Goal: Communication & Community: Answer question/provide support

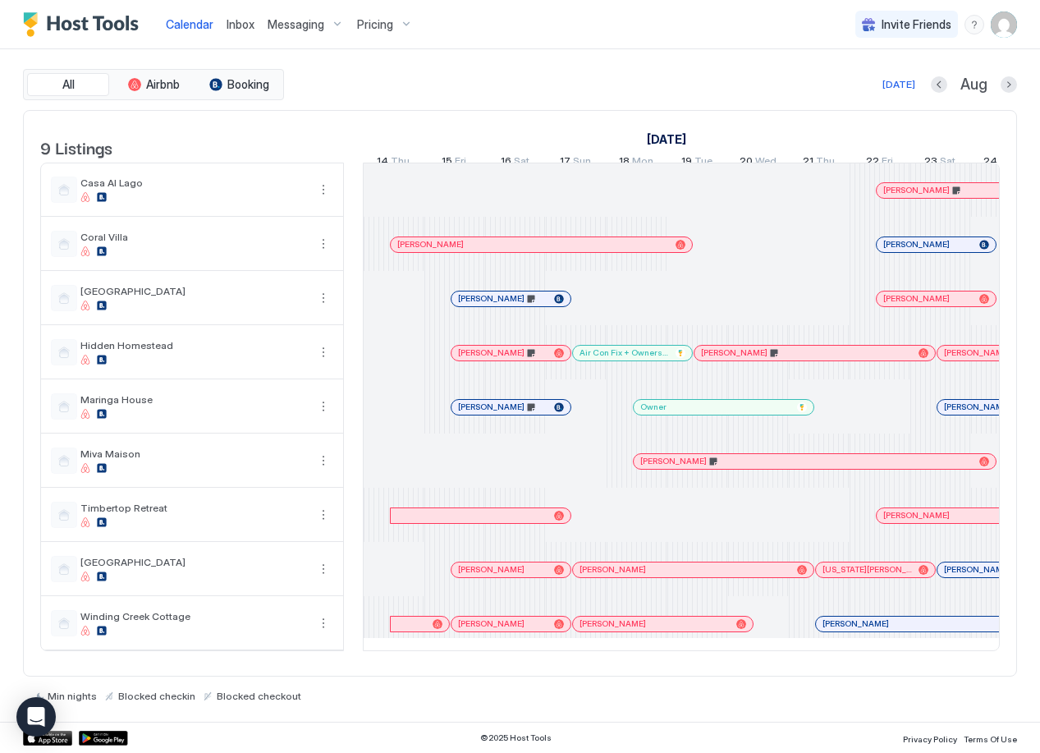
scroll to position [0, 912]
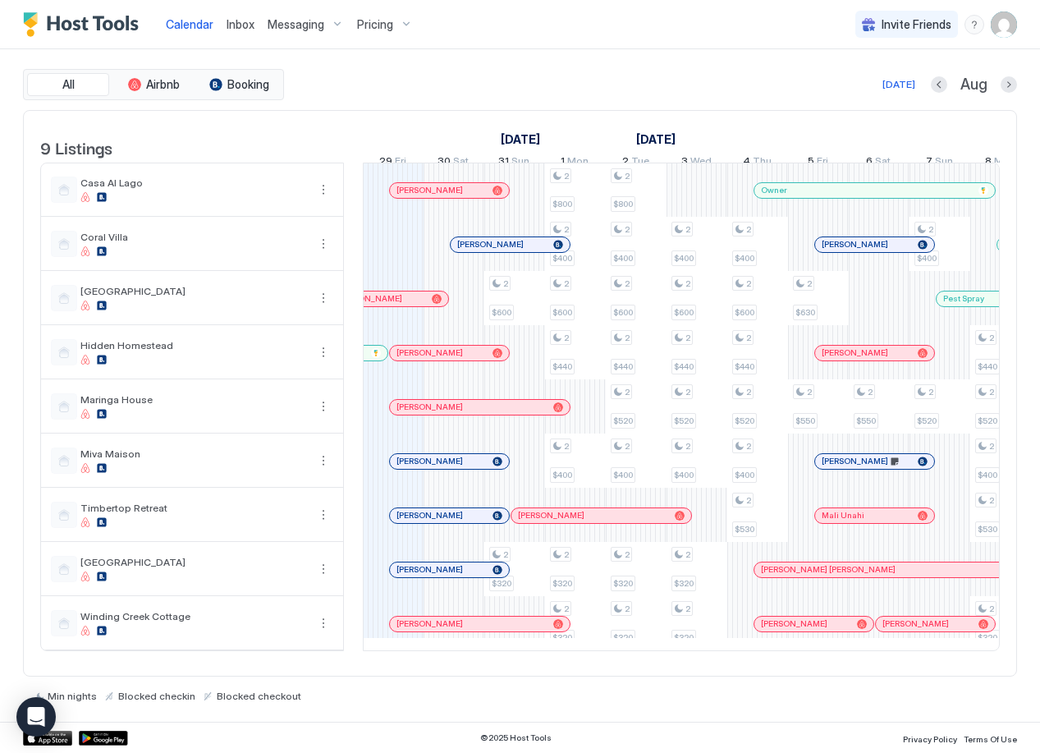
click at [245, 24] on span "Inbox" at bounding box center [241, 24] width 28 height 14
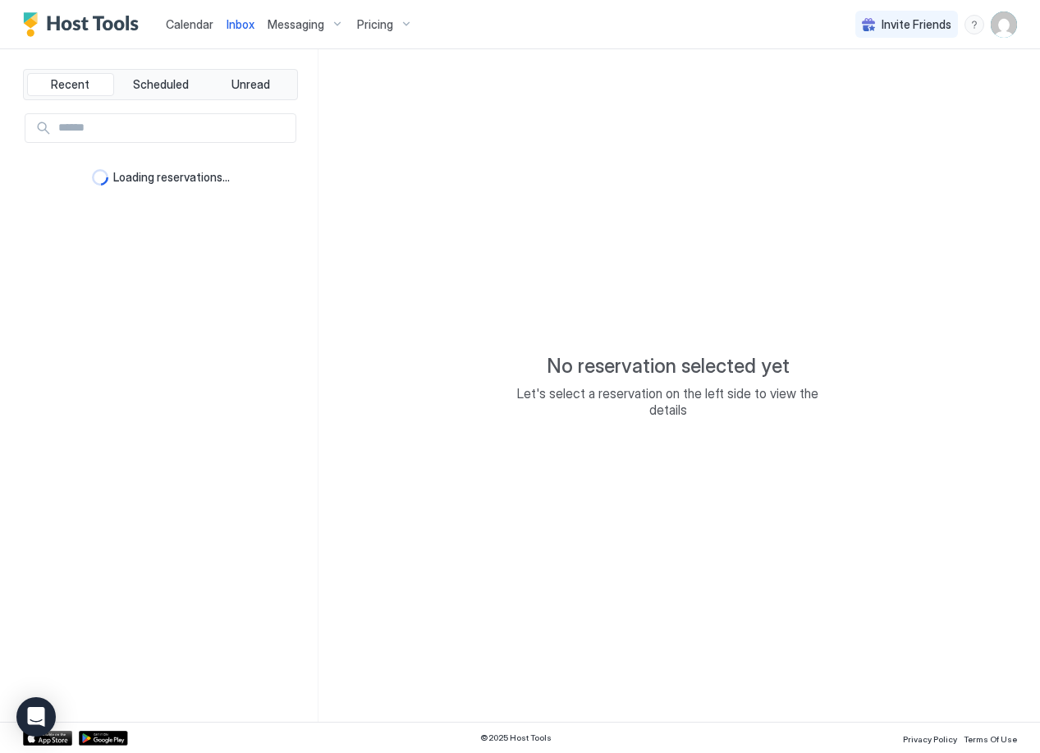
type textarea "*"
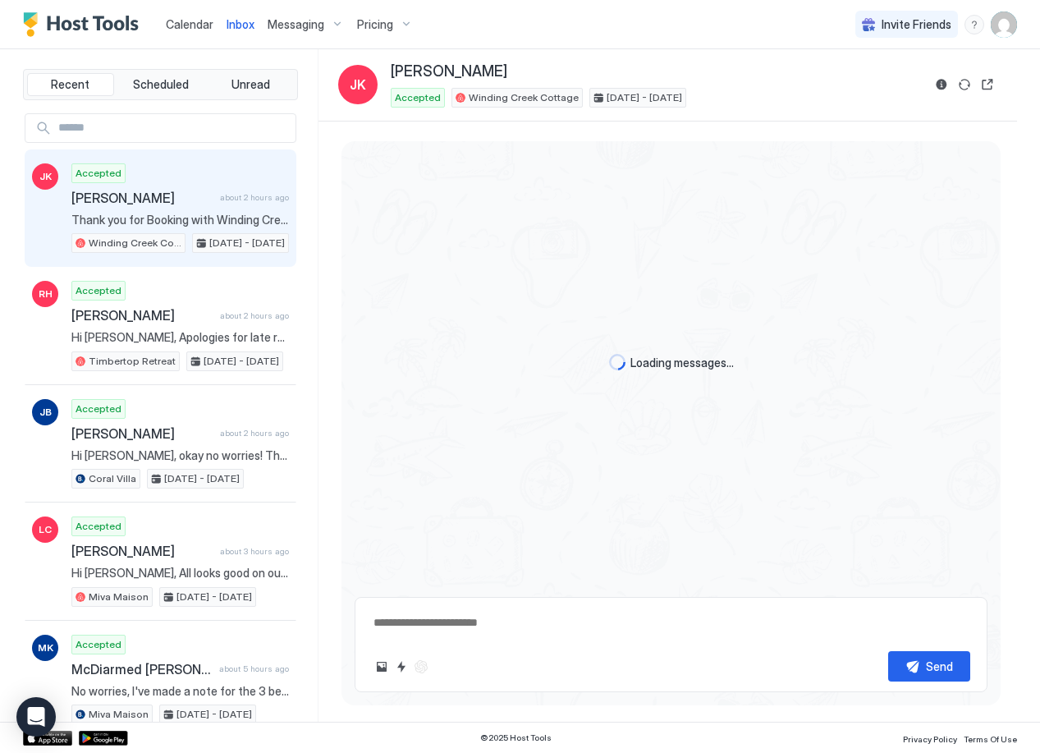
scroll to position [1203, 0]
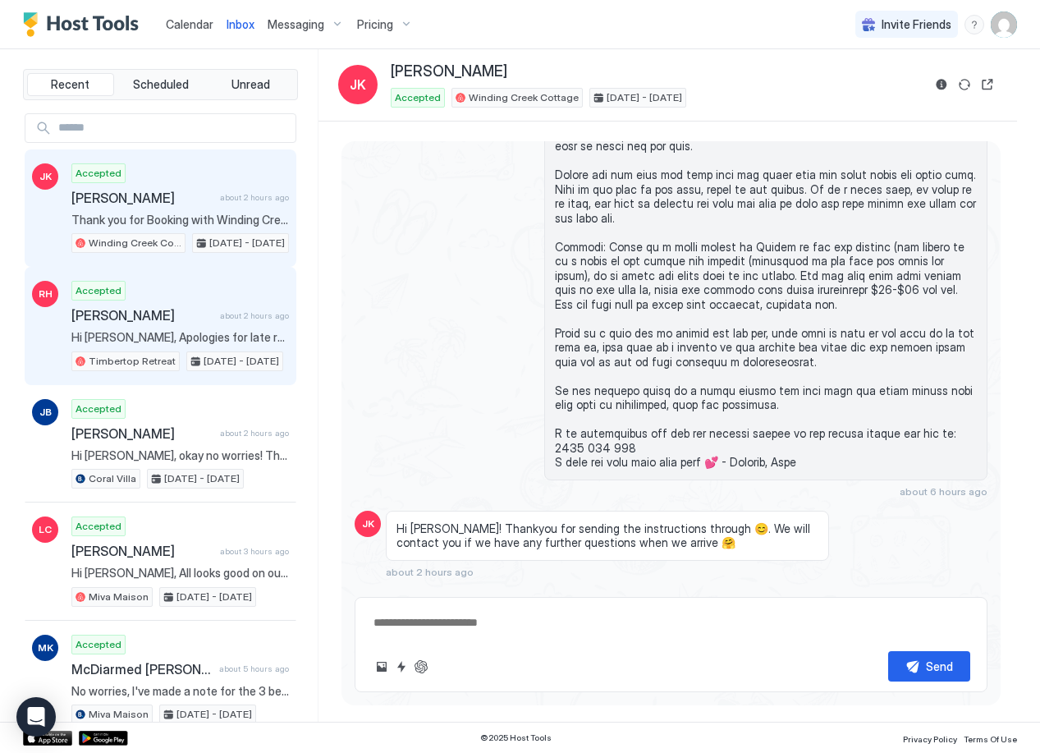
click at [175, 324] on div "Accepted [PERSON_NAME] about 2 hours ago Hi [PERSON_NAME], Apologies for late r…" at bounding box center [180, 326] width 218 height 90
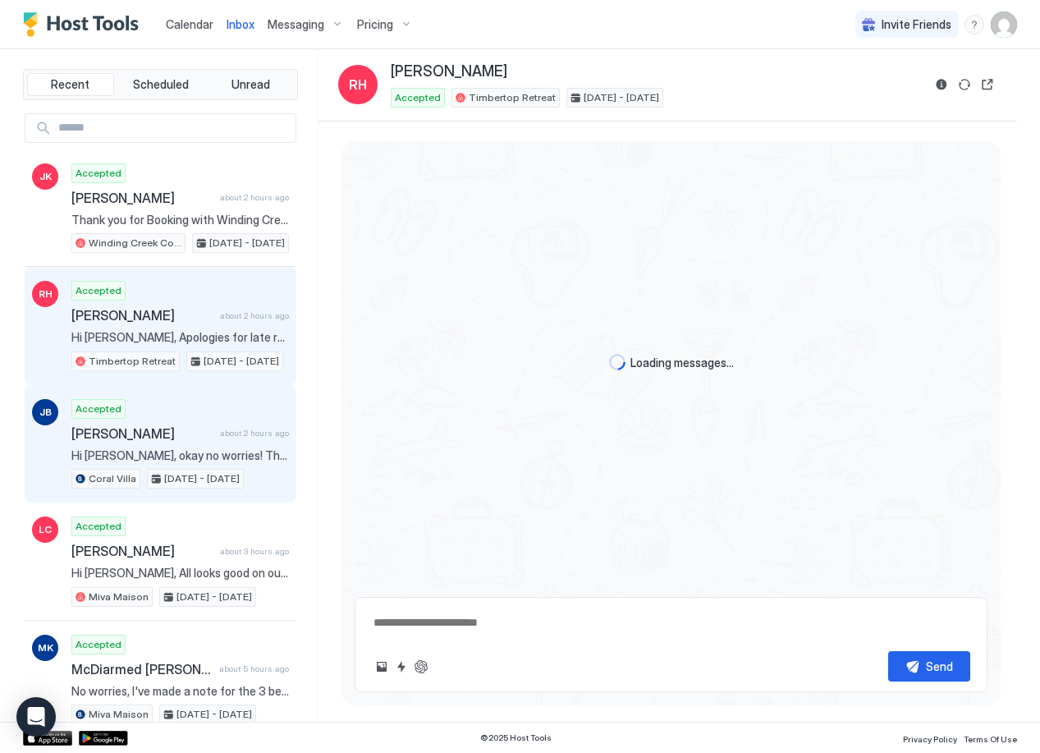
scroll to position [723, 0]
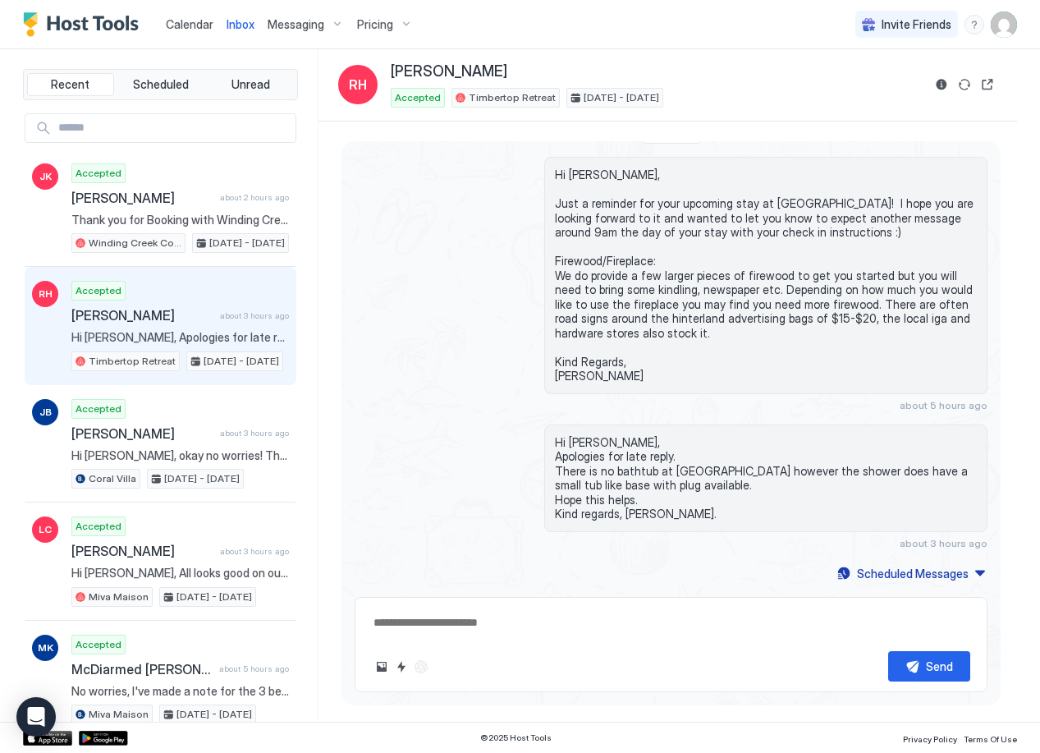
click at [182, 25] on span "Calendar" at bounding box center [190, 24] width 48 height 14
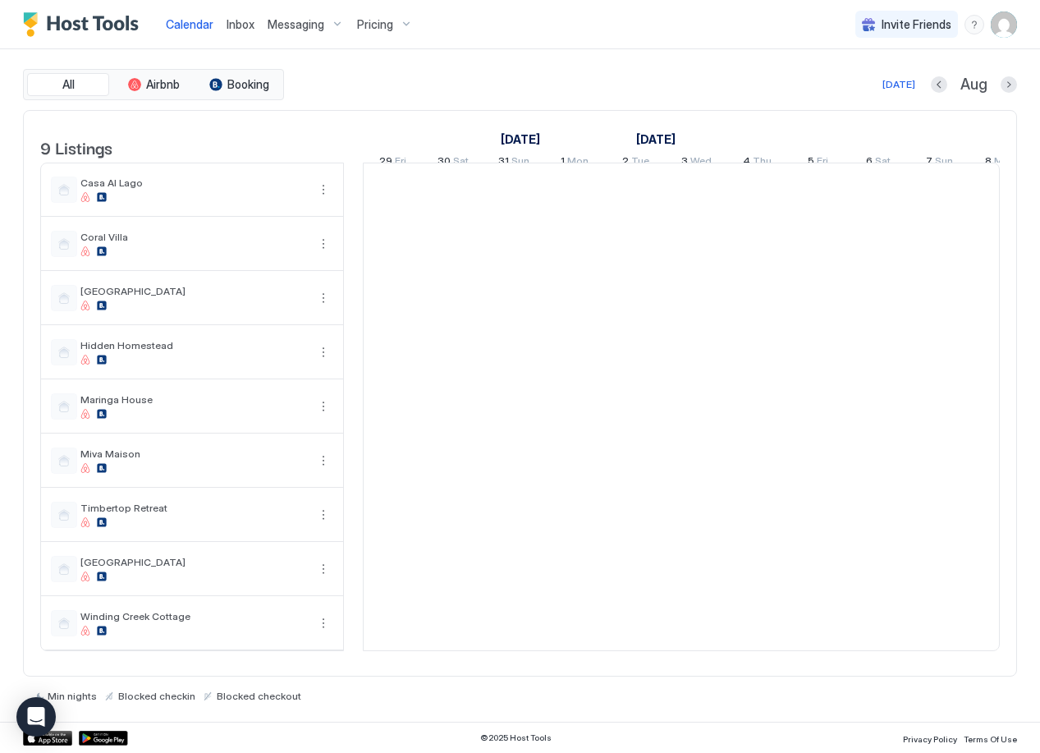
scroll to position [0, 912]
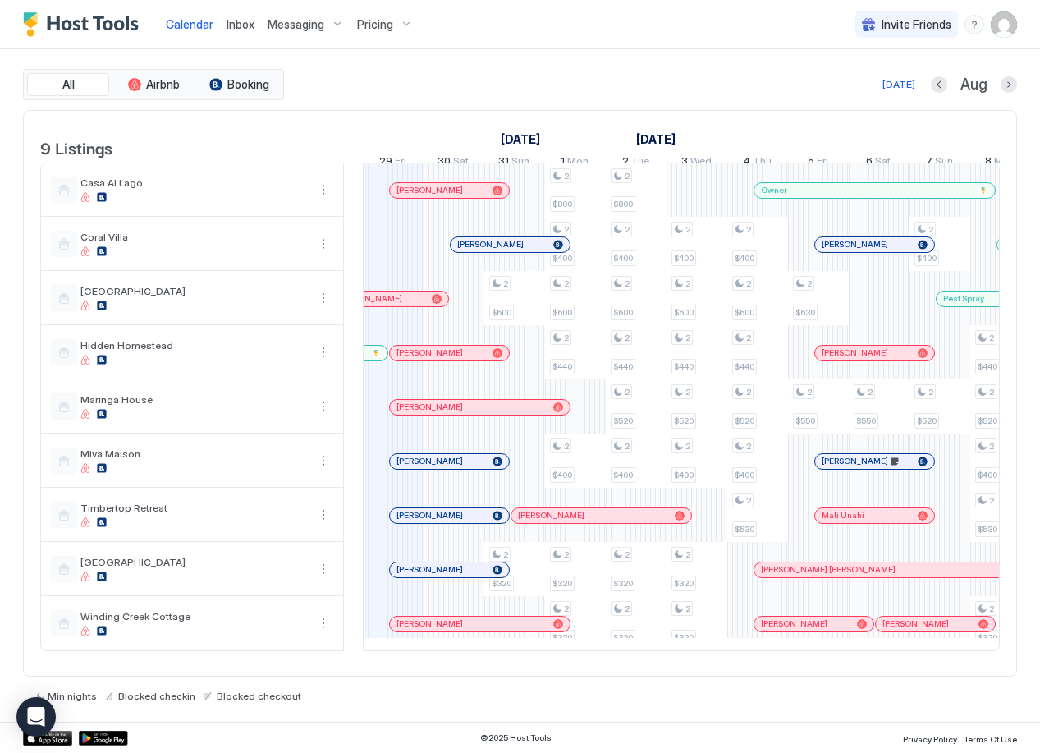
click at [242, 25] on span "Inbox" at bounding box center [241, 24] width 28 height 14
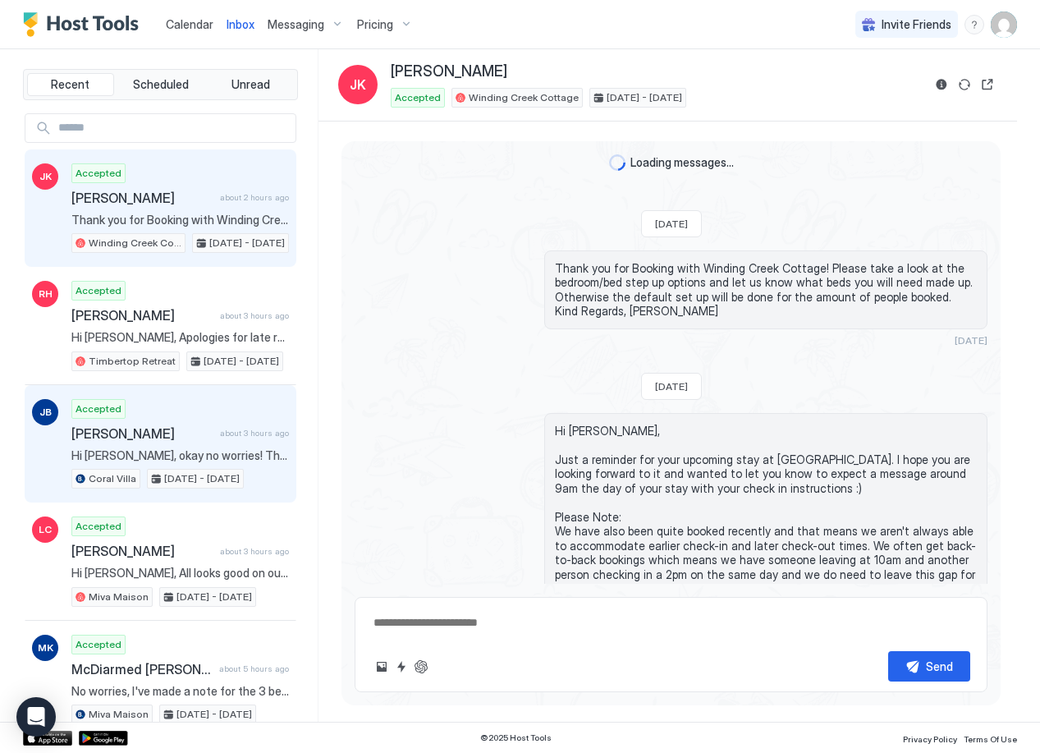
scroll to position [1203, 0]
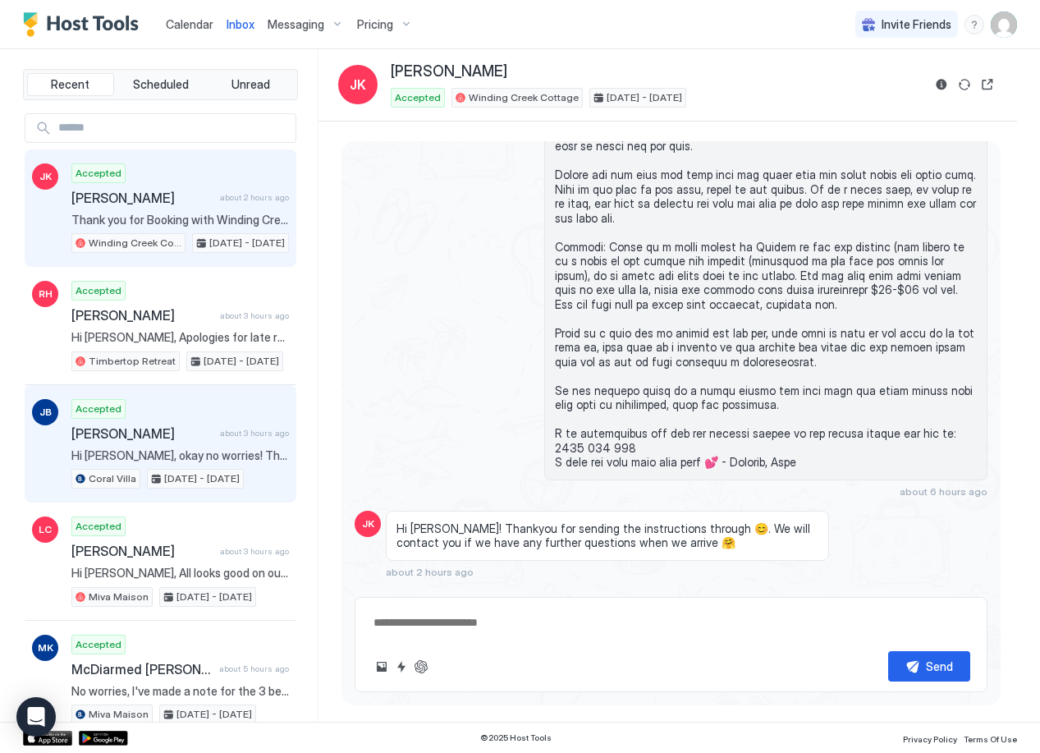
click at [173, 448] on span "Hi [PERSON_NAME], okay no worries! Thank you 😊" at bounding box center [180, 455] width 218 height 15
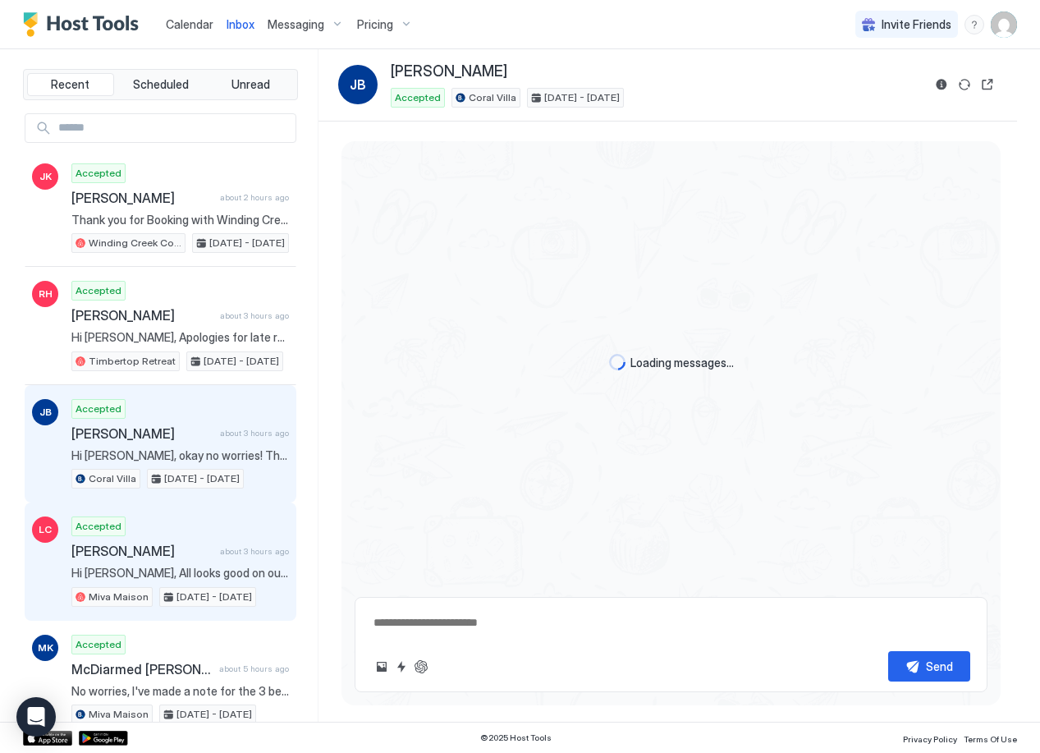
scroll to position [79, 0]
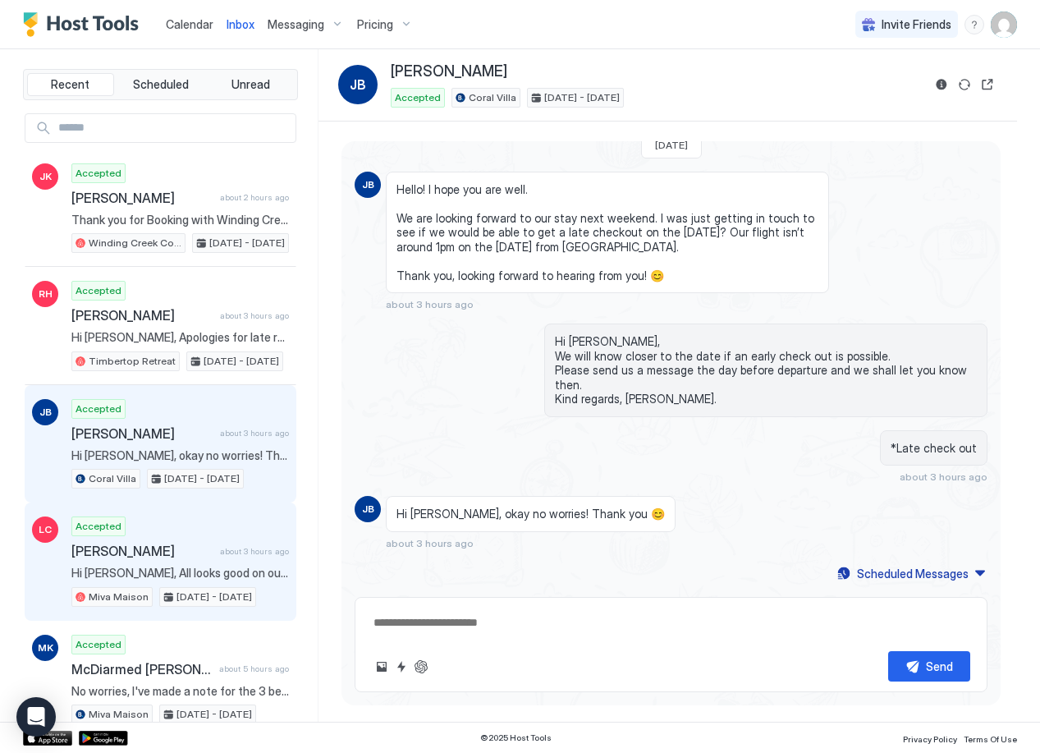
click at [227, 548] on span "about 3 hours ago" at bounding box center [254, 551] width 69 height 11
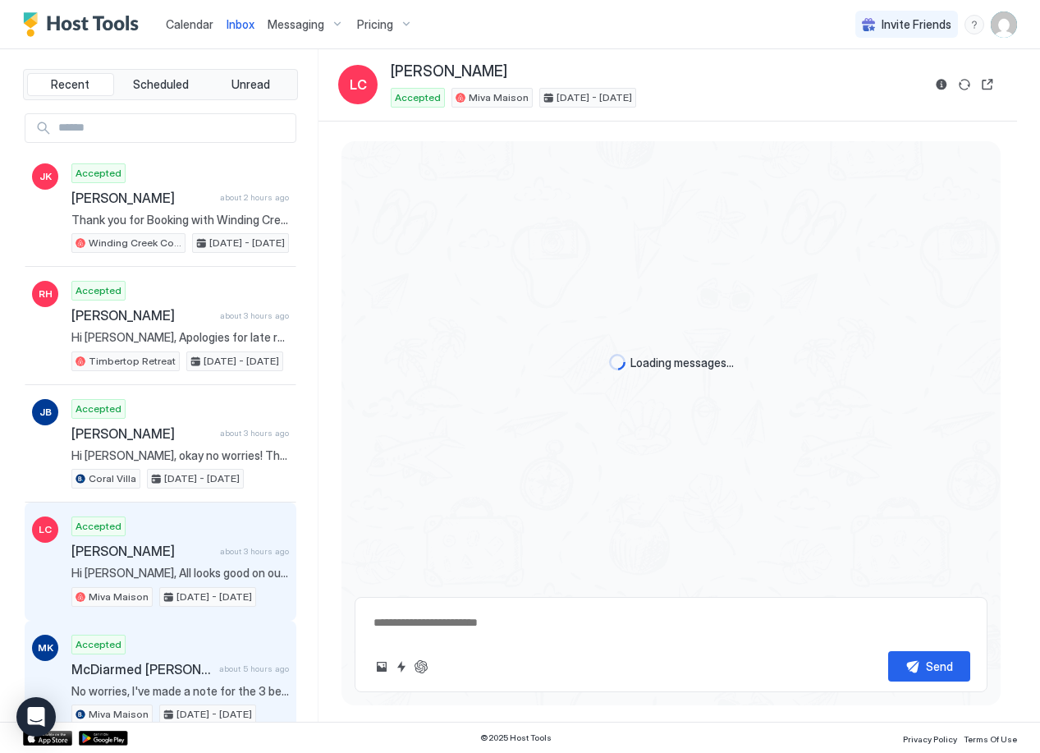
scroll to position [245, 0]
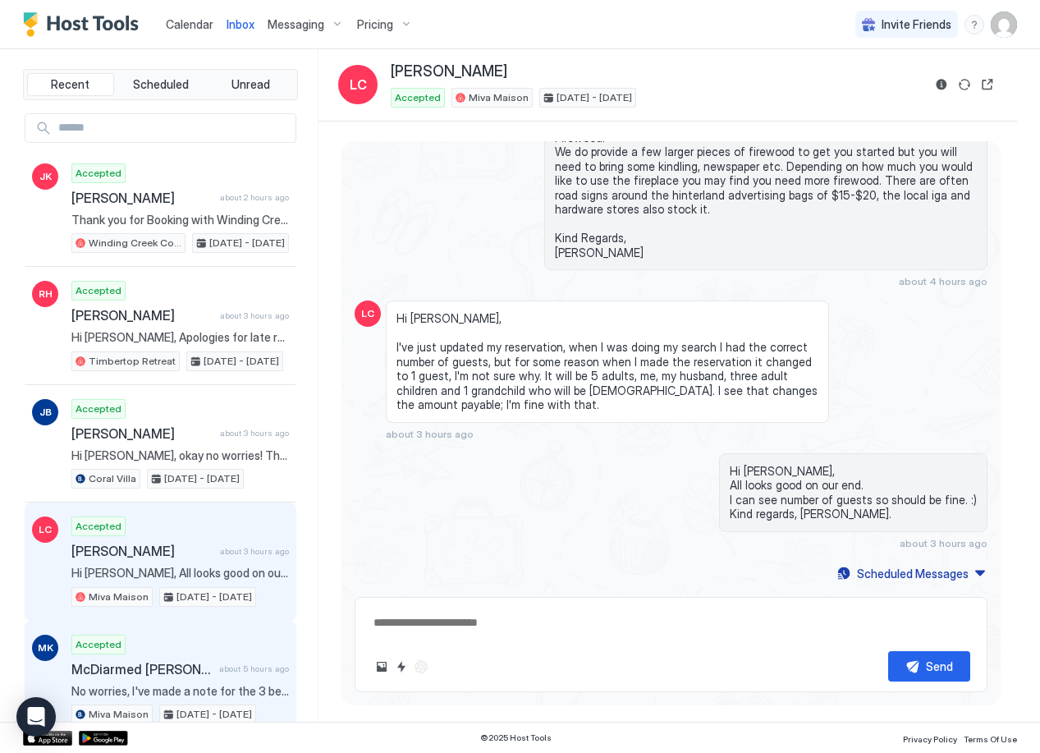
click at [198, 661] on span "McDiarmed [PERSON_NAME]" at bounding box center [141, 669] width 141 height 16
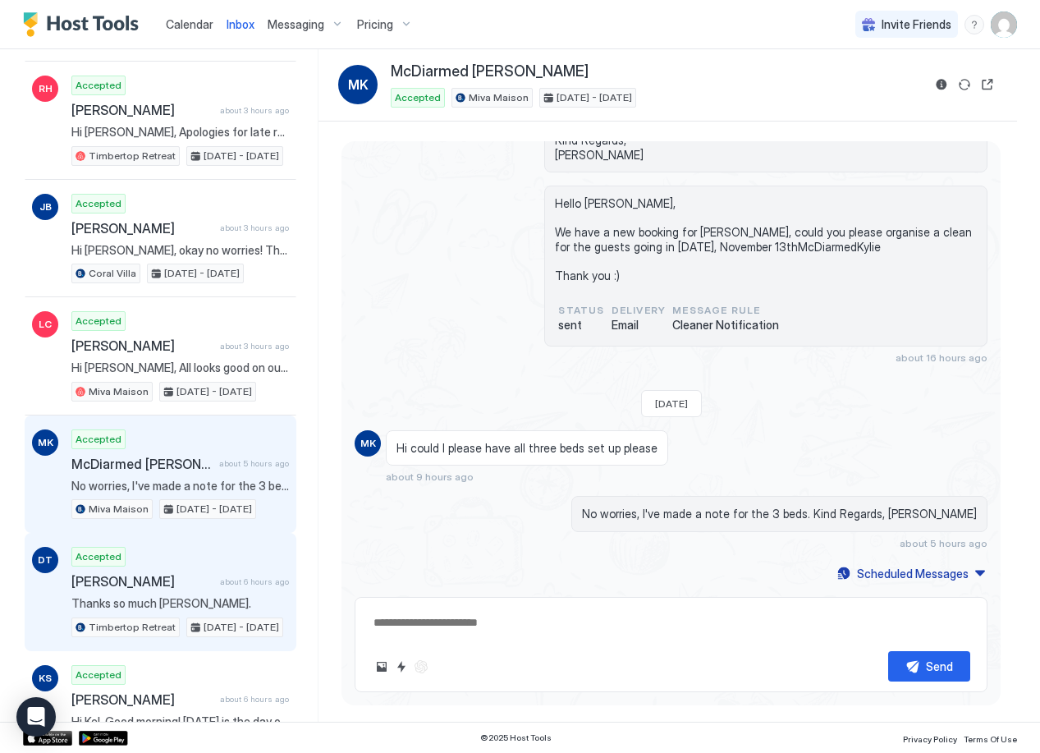
scroll to position [211, 0]
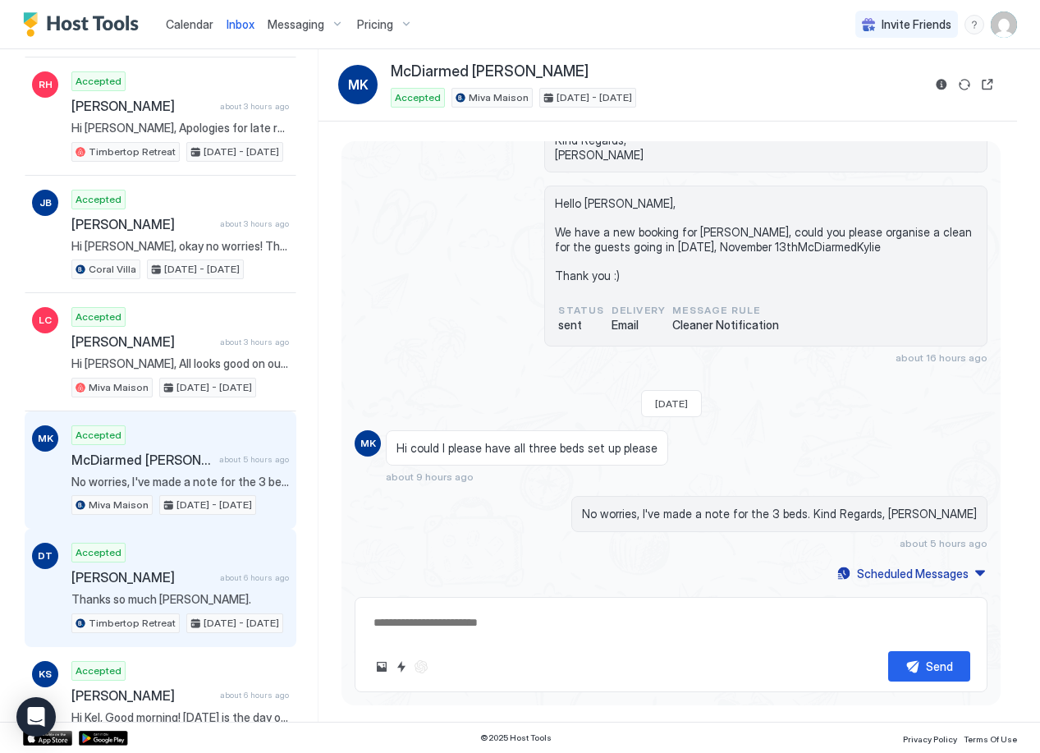
click at [194, 591] on div "Accepted [PERSON_NAME] about 6 hours ago Thanks so much [PERSON_NAME]. Timberto…" at bounding box center [180, 588] width 218 height 90
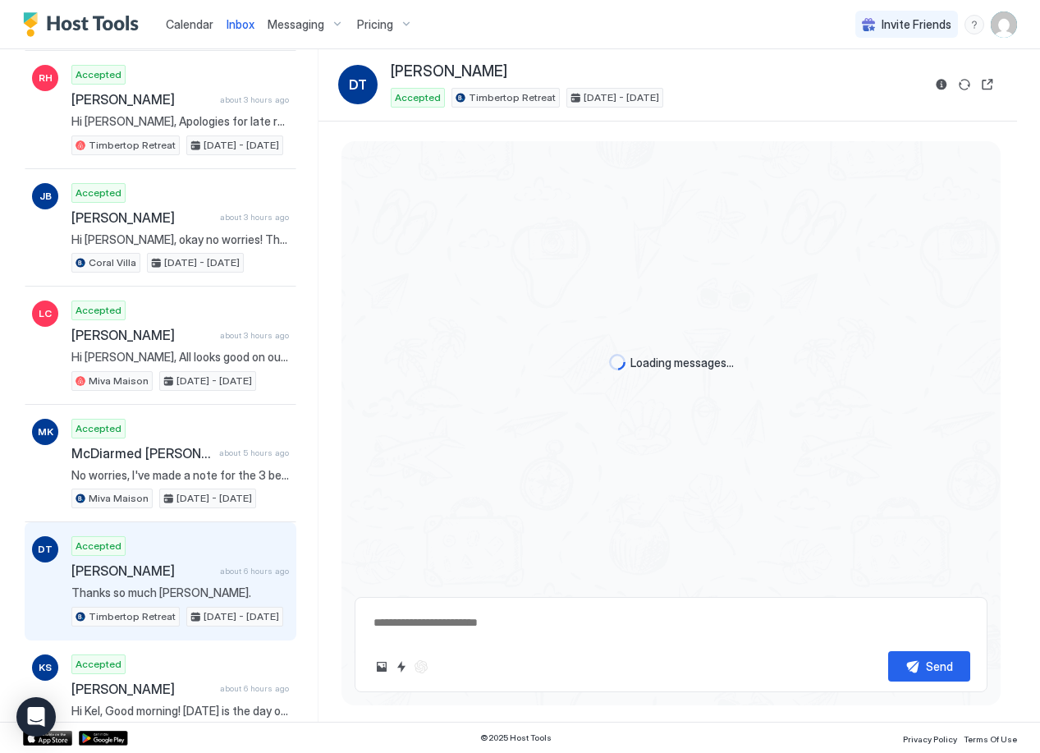
scroll to position [1168, 0]
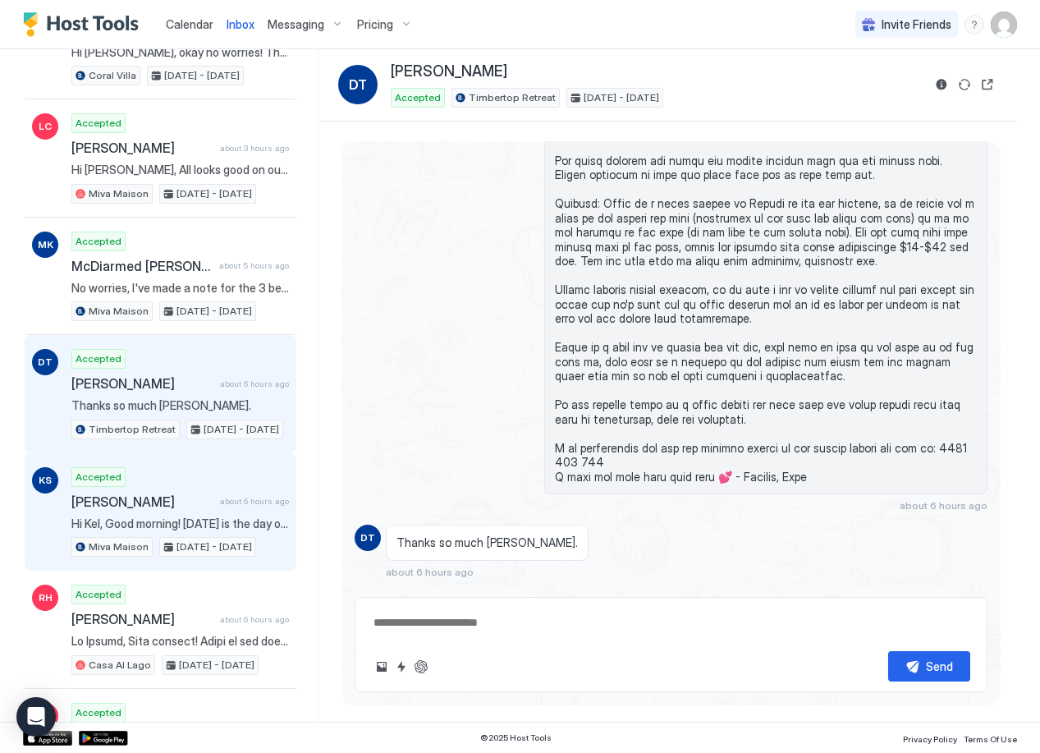
click at [188, 534] on div "Accepted [PERSON_NAME] about 6 hours ago Hi [PERSON_NAME], Good morning! [DATE]…" at bounding box center [180, 512] width 218 height 90
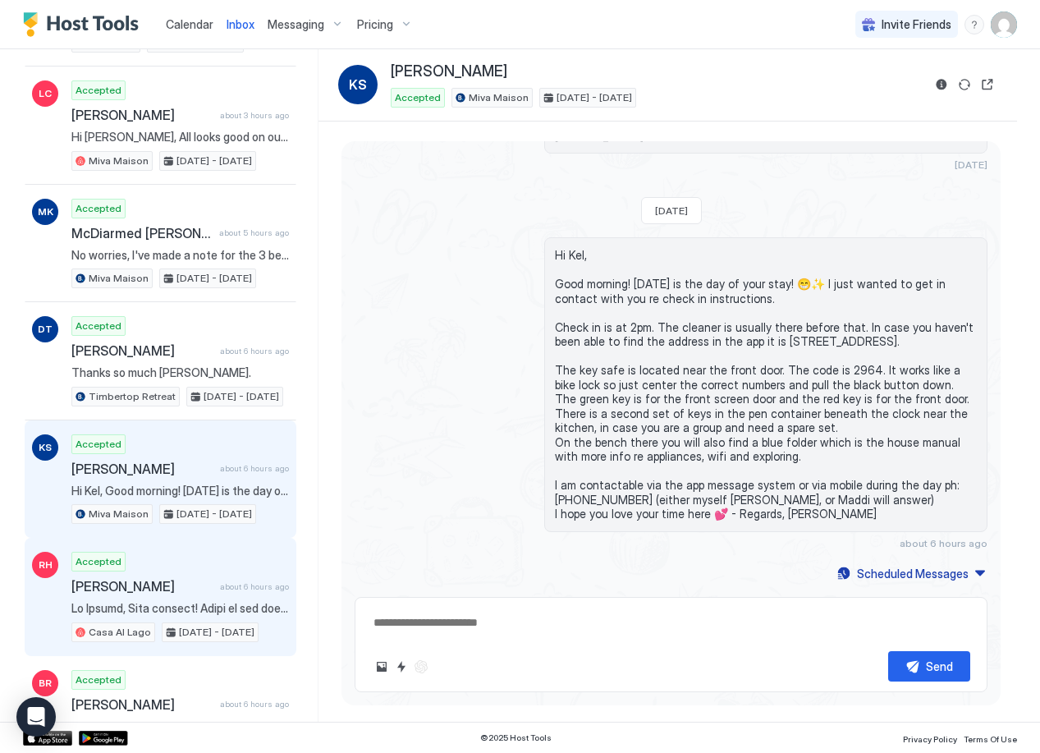
scroll to position [437, 0]
click at [199, 580] on span "[PERSON_NAME]" at bounding box center [142, 585] width 142 height 16
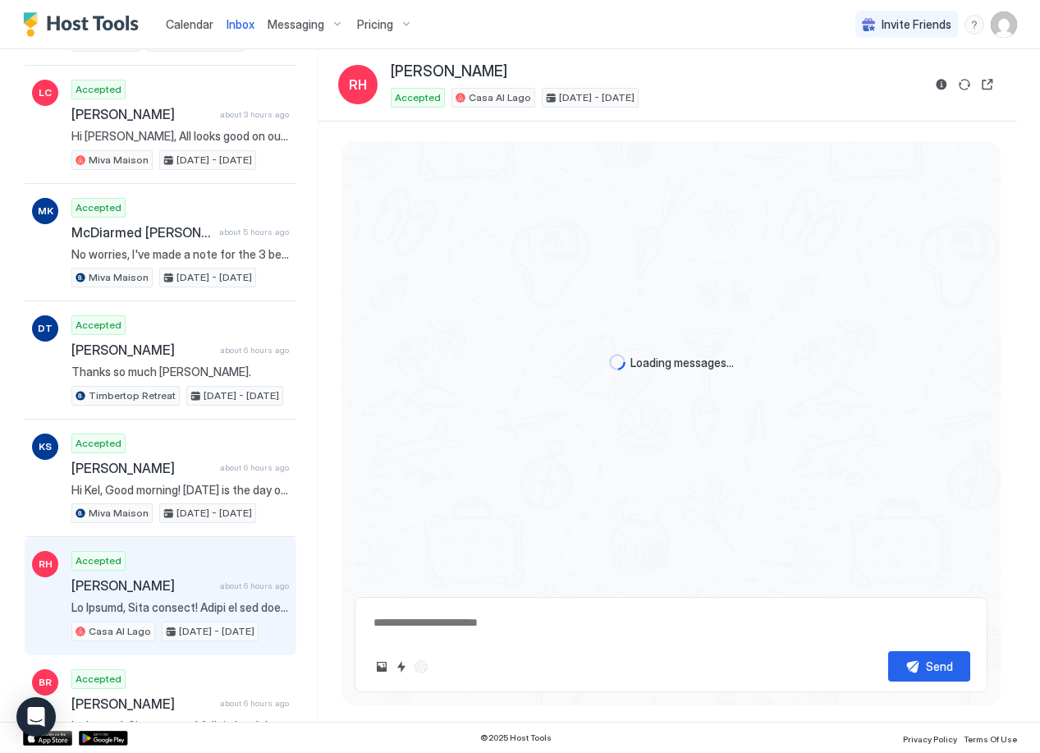
scroll to position [471, 0]
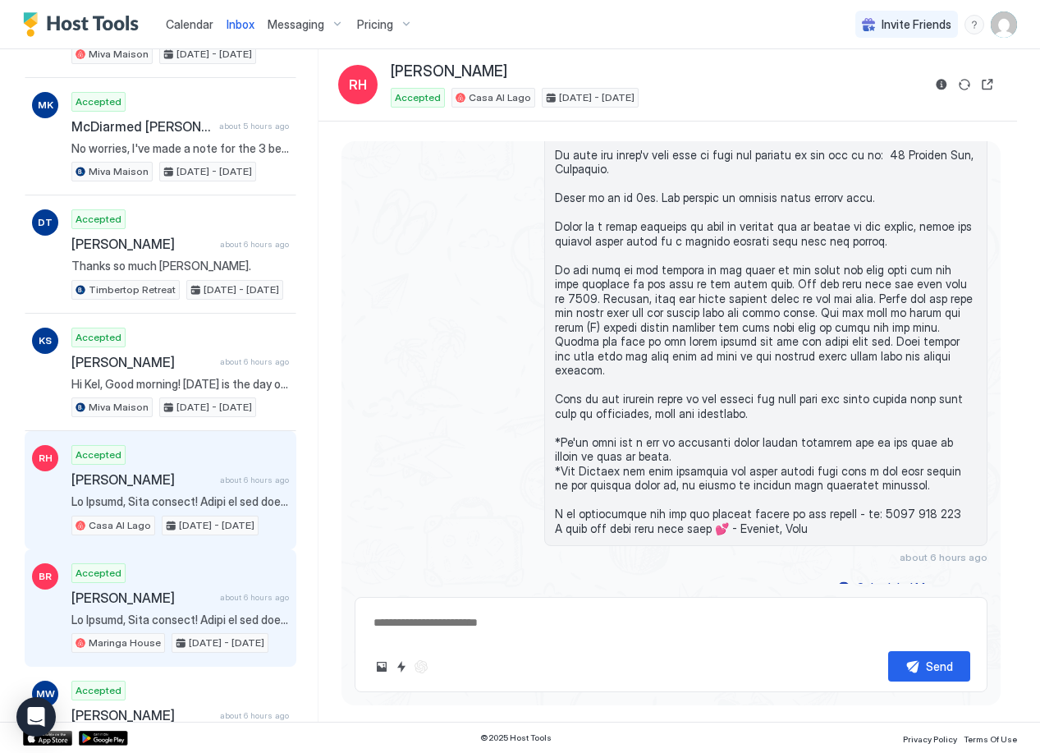
click at [208, 593] on div "[PERSON_NAME] about 6 hours ago" at bounding box center [180, 597] width 218 height 16
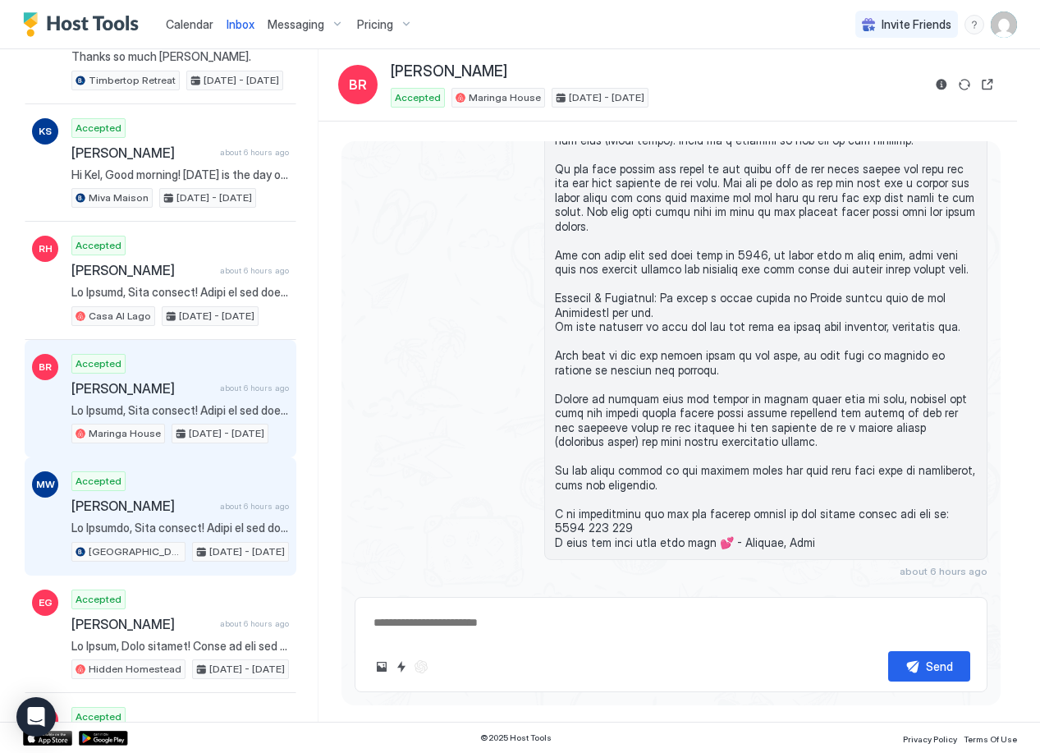
scroll to position [757, 0]
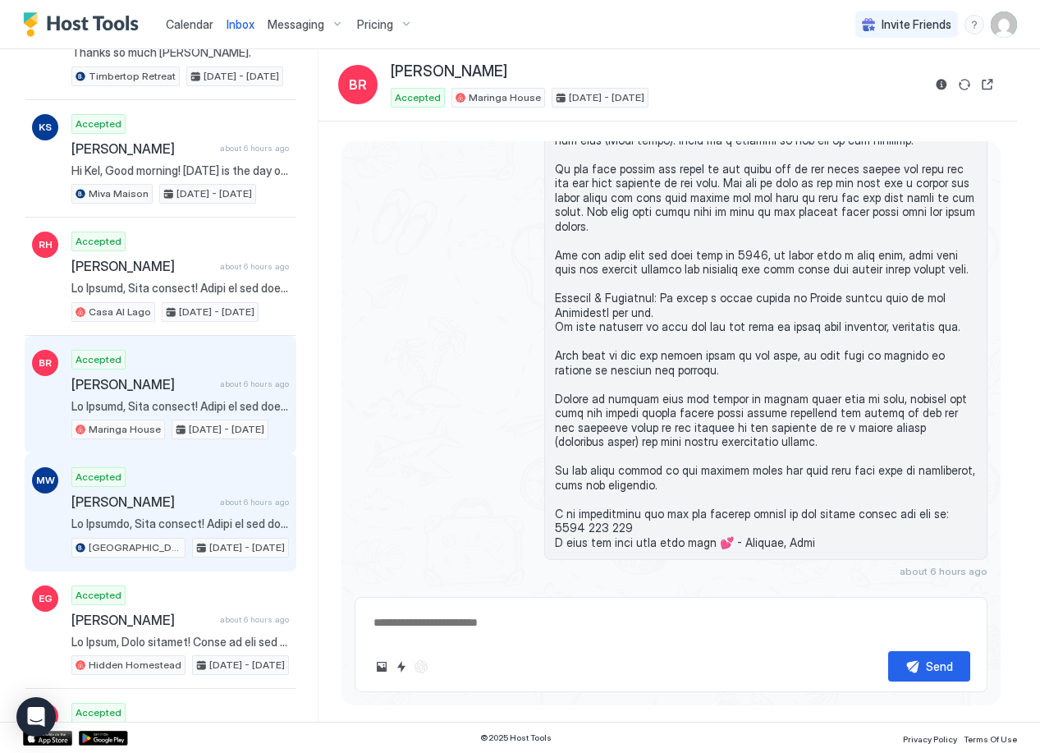
click at [180, 525] on span at bounding box center [180, 523] width 218 height 15
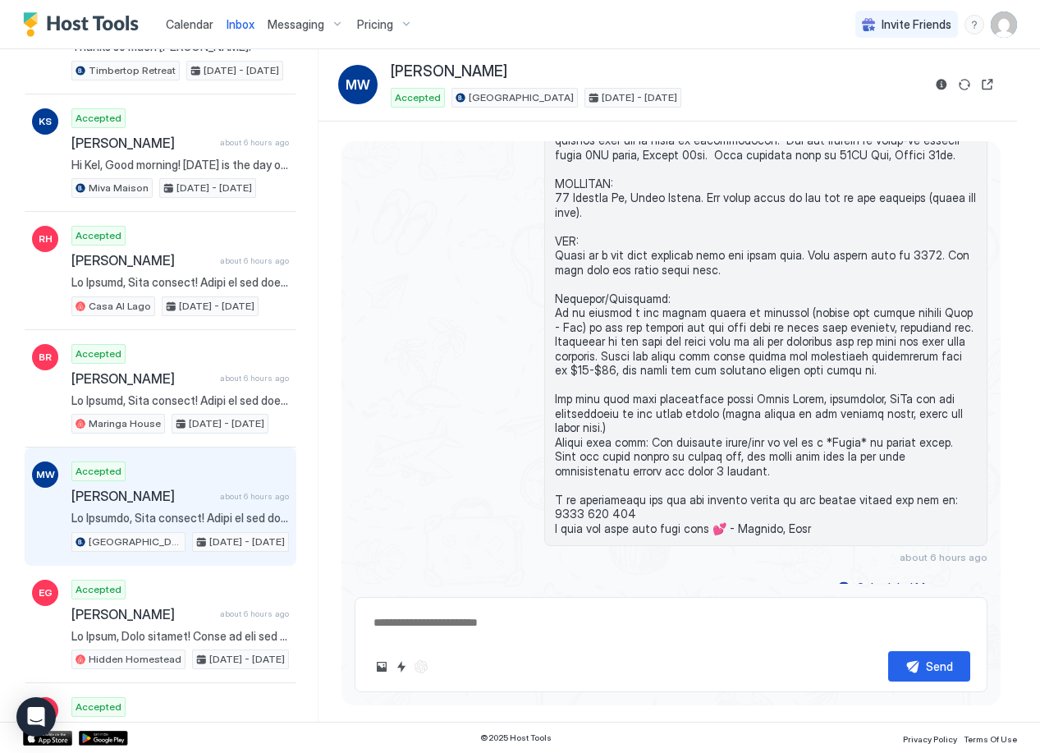
scroll to position [763, 0]
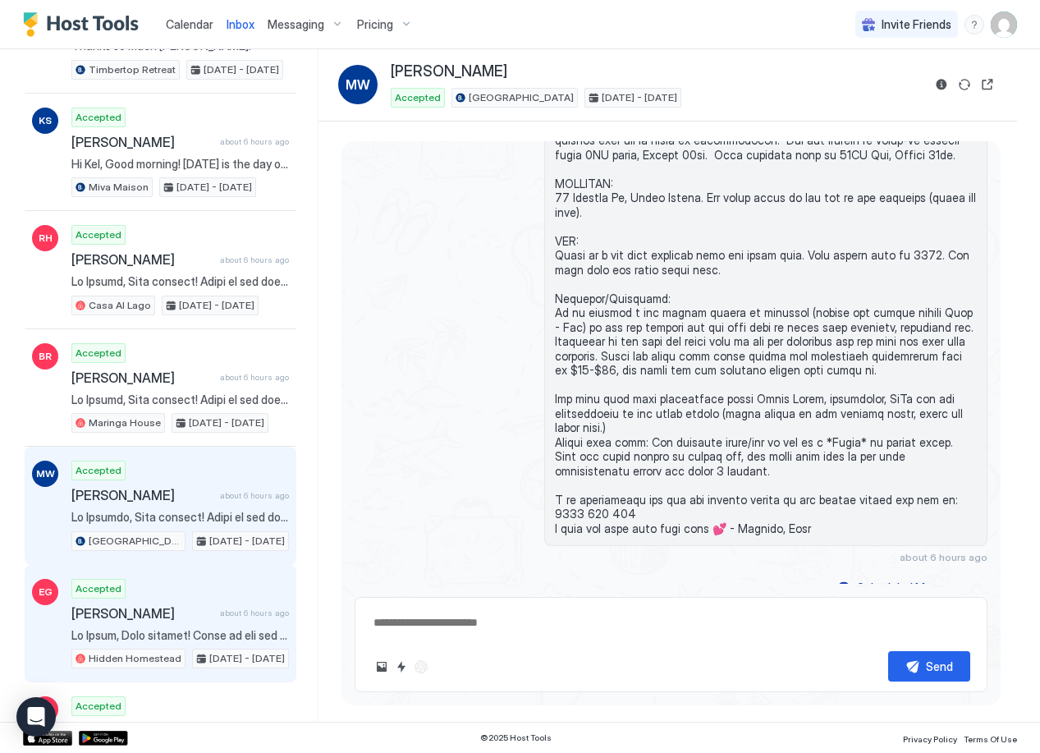
click at [168, 603] on div "Accepted [PERSON_NAME] about 6 hours ago Hidden Homestead [DATE] - [DATE]" at bounding box center [180, 624] width 218 height 90
